Goal: Task Accomplishment & Management: Use online tool/utility

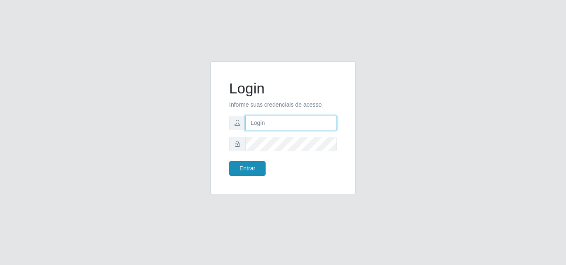
type input "raiane@gcestao"
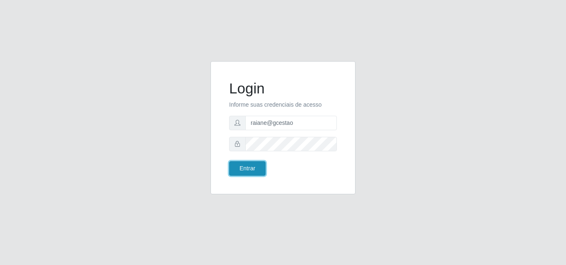
click at [258, 164] on button "Entrar" at bounding box center [247, 168] width 36 height 14
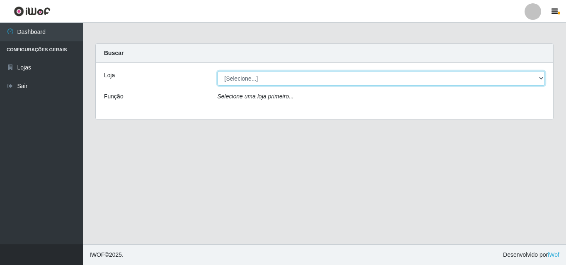
click at [540, 78] on select "[Selecione...] O Cestão - Geisel" at bounding box center [381, 78] width 328 height 14
select select "224"
click at [217, 71] on select "[Selecione...] O Cestão - Geisel" at bounding box center [381, 78] width 328 height 14
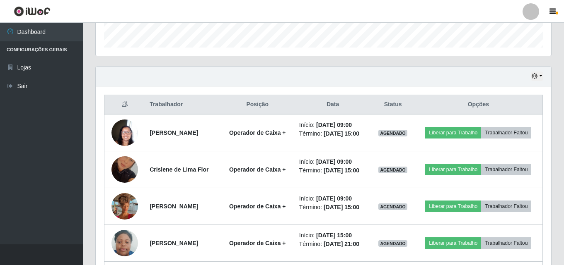
scroll to position [290, 0]
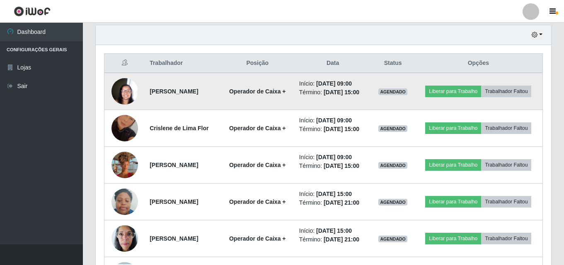
click at [127, 91] on img at bounding box center [124, 91] width 27 height 35
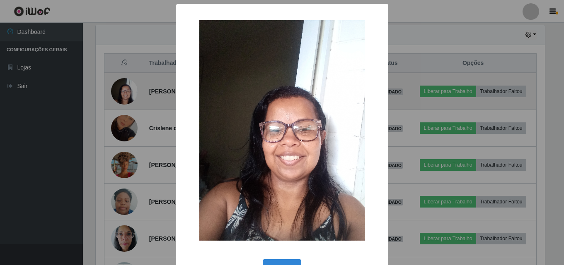
scroll to position [172, 451]
click at [127, 91] on div "× OK Cancel" at bounding box center [283, 132] width 566 height 265
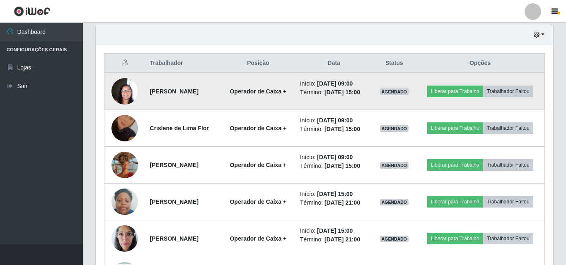
scroll to position [172, 455]
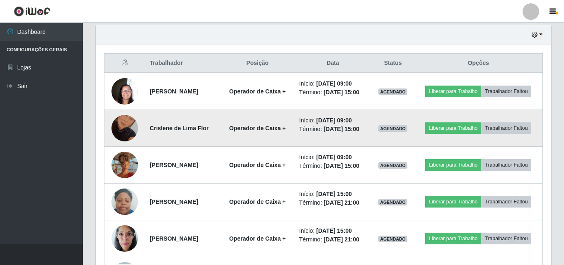
click at [128, 127] on img at bounding box center [124, 128] width 27 height 47
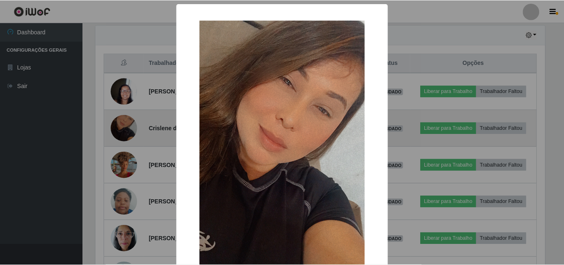
scroll to position [172, 451]
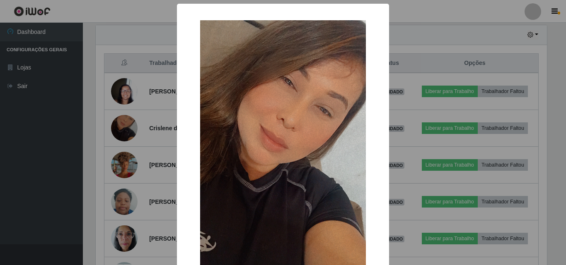
click at [128, 127] on div "× OK Cancel" at bounding box center [283, 132] width 566 height 265
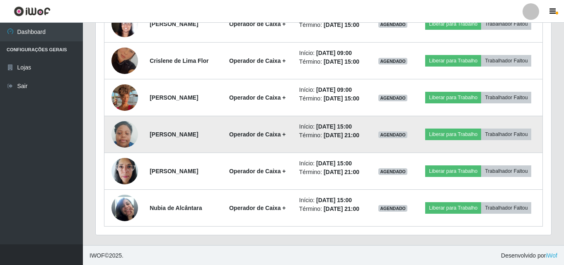
scroll to position [358, 0]
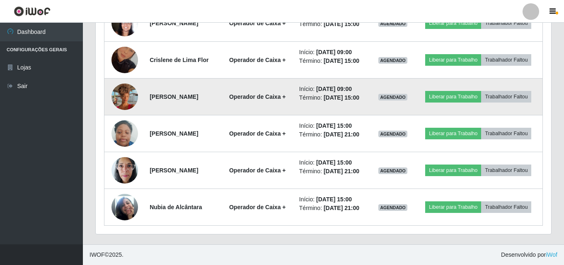
click at [122, 99] on img at bounding box center [124, 96] width 27 height 47
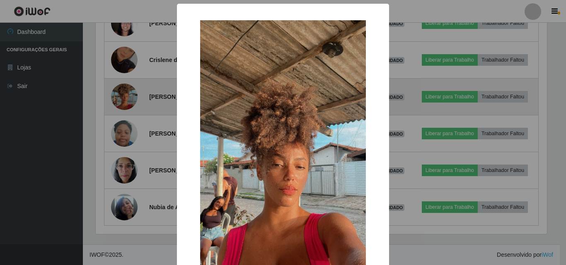
click at [122, 99] on div "× OK Cancel" at bounding box center [283, 132] width 566 height 265
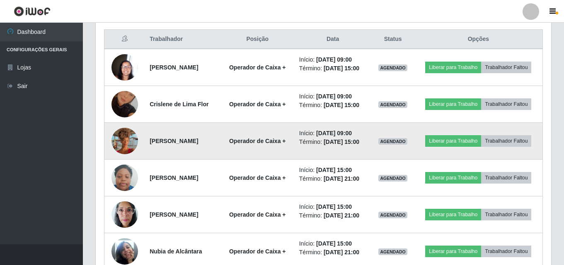
scroll to position [317, 0]
